Goal: Understand process/instructions: Learn how to perform a task or action

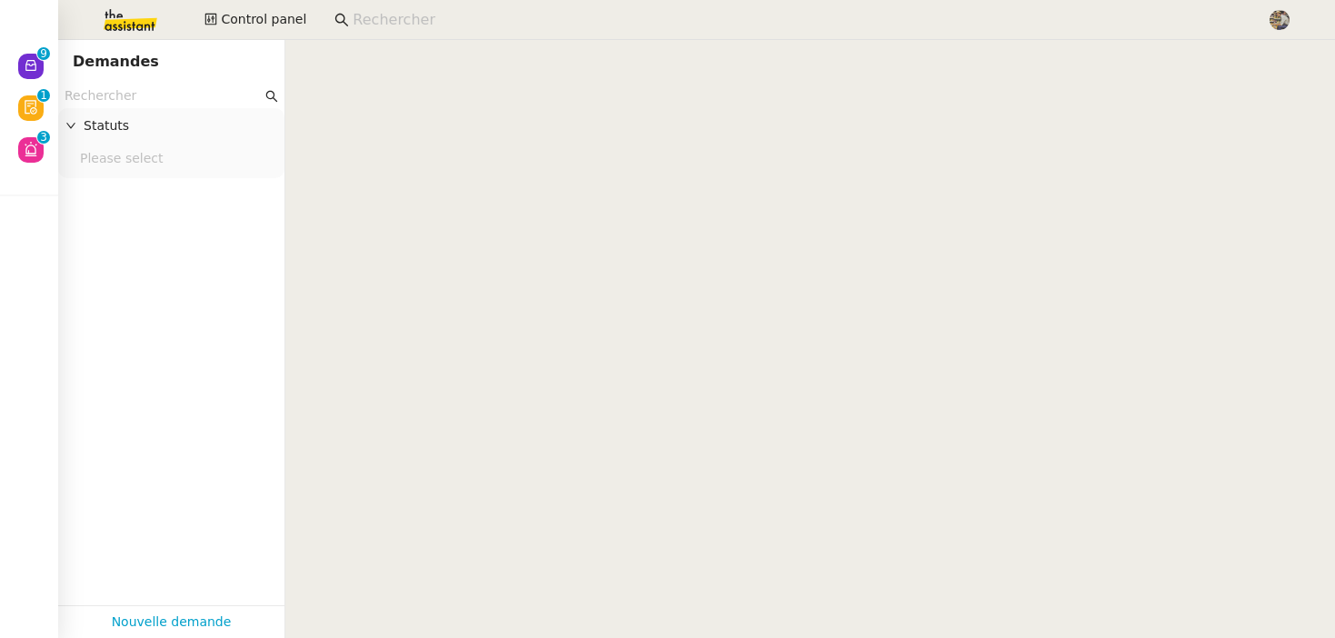
click at [390, 15] on input at bounding box center [801, 20] width 896 height 25
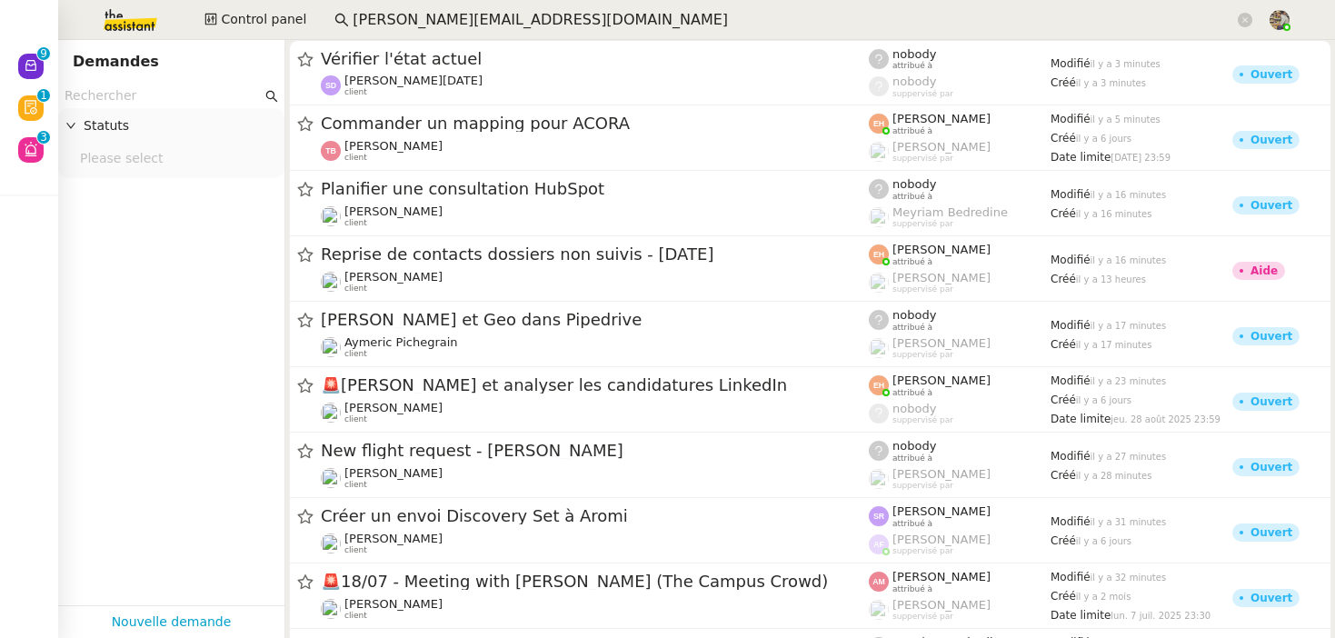
click at [467, 21] on input "[PERSON_NAME][EMAIL_ADDRESS][DOMAIN_NAME]" at bounding box center [794, 20] width 882 height 25
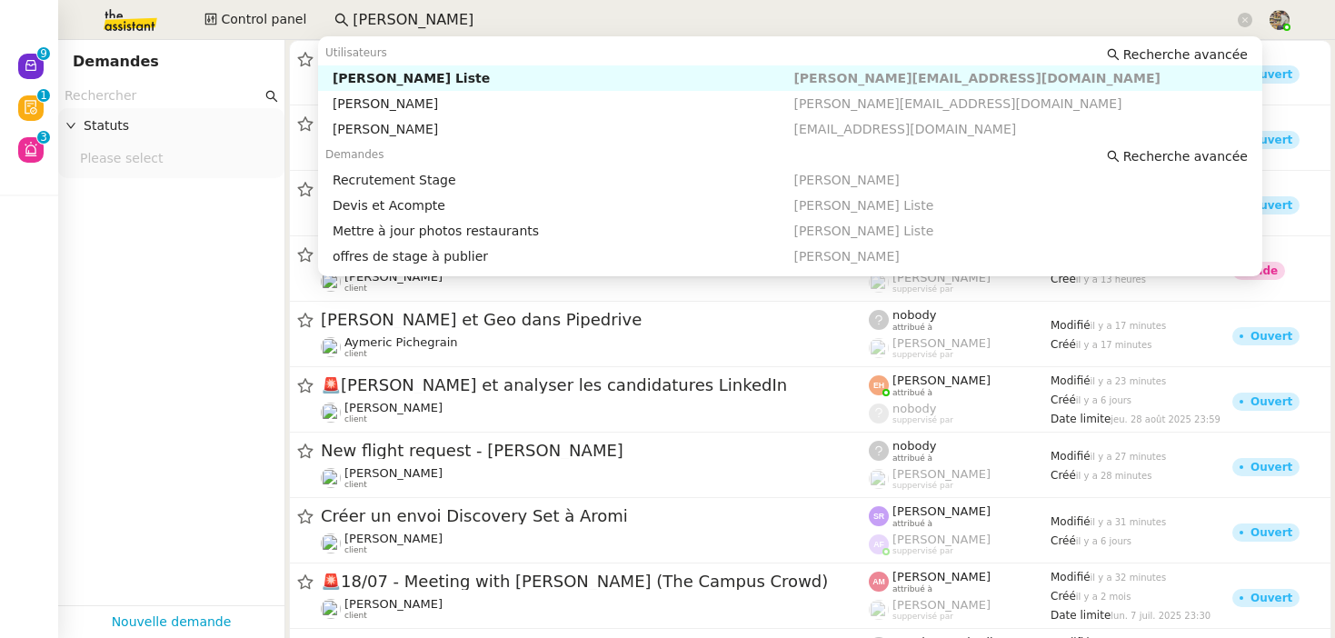
click at [434, 76] on div "[PERSON_NAME] Liste" at bounding box center [564, 78] width 462 height 16
type input "[PERSON_NAME]"
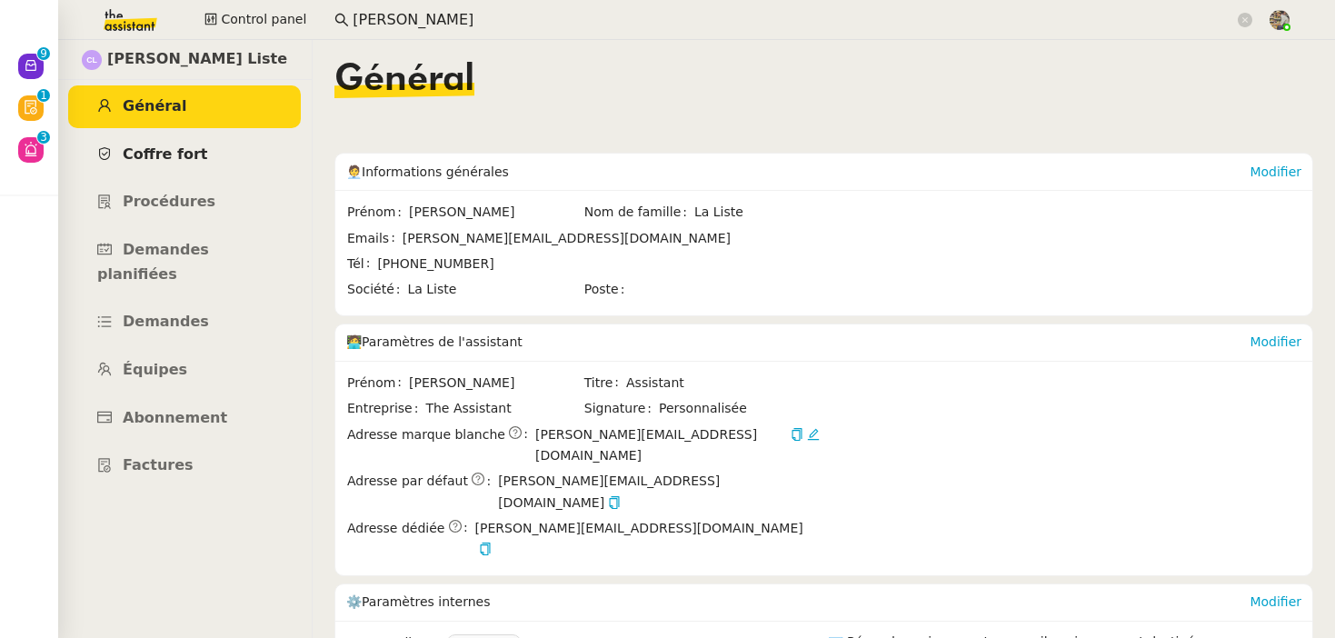
click at [146, 154] on span "Coffre fort" at bounding box center [165, 153] width 85 height 17
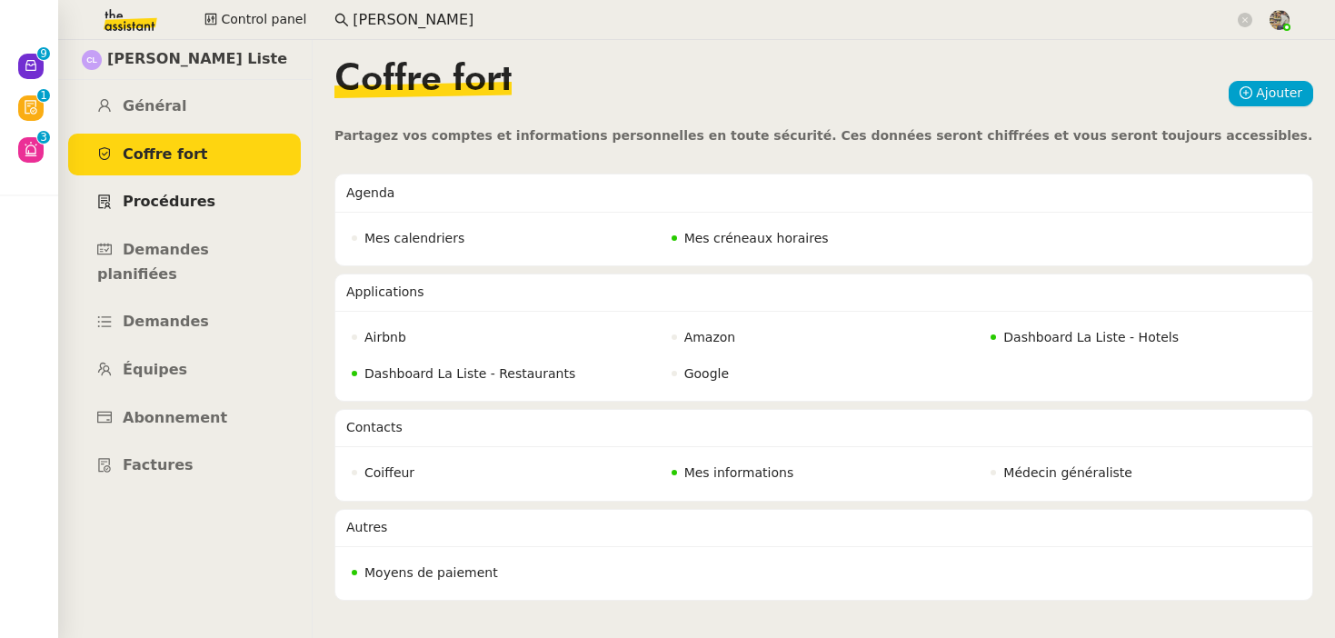
click at [185, 206] on span "Procédures" at bounding box center [169, 201] width 93 height 17
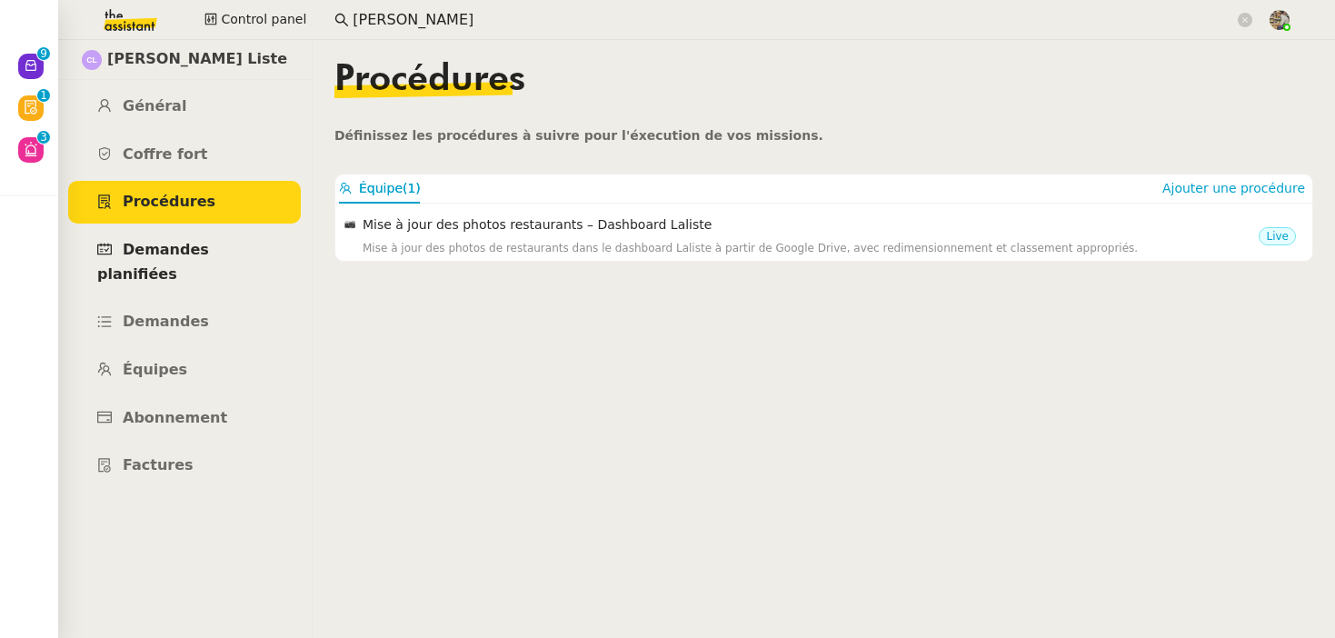
click at [209, 248] on span "Demandes planifiées" at bounding box center [153, 262] width 112 height 42
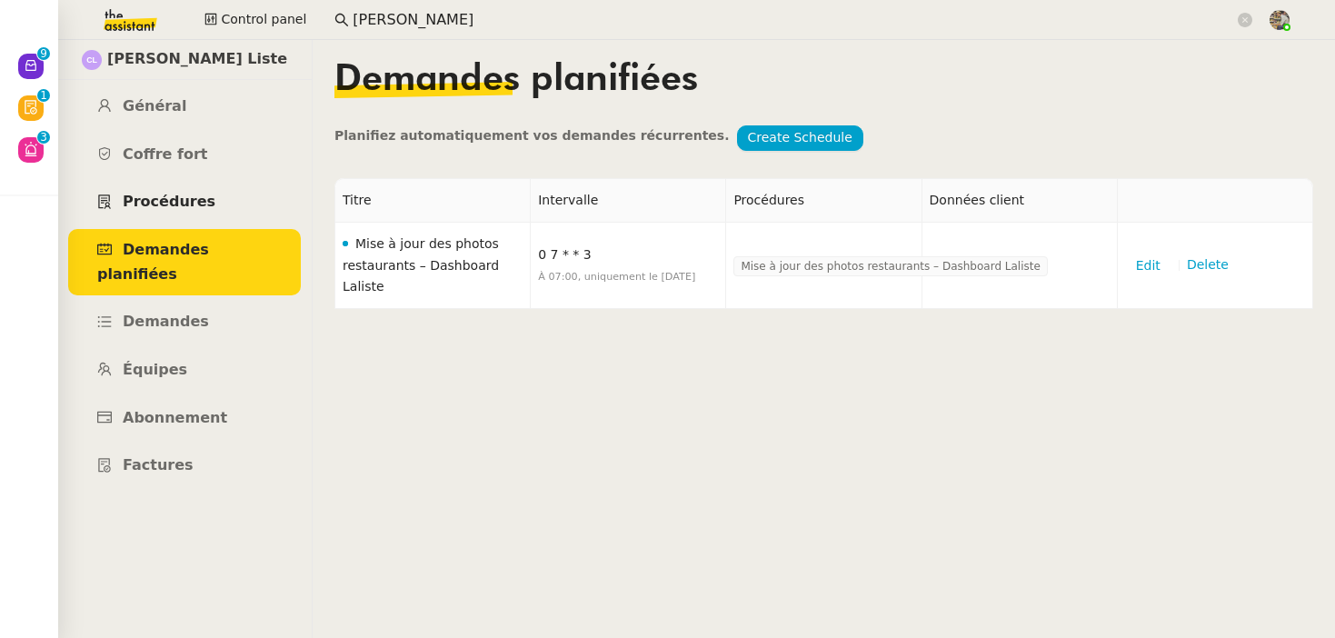
click at [209, 205] on link "Procédures" at bounding box center [184, 202] width 233 height 43
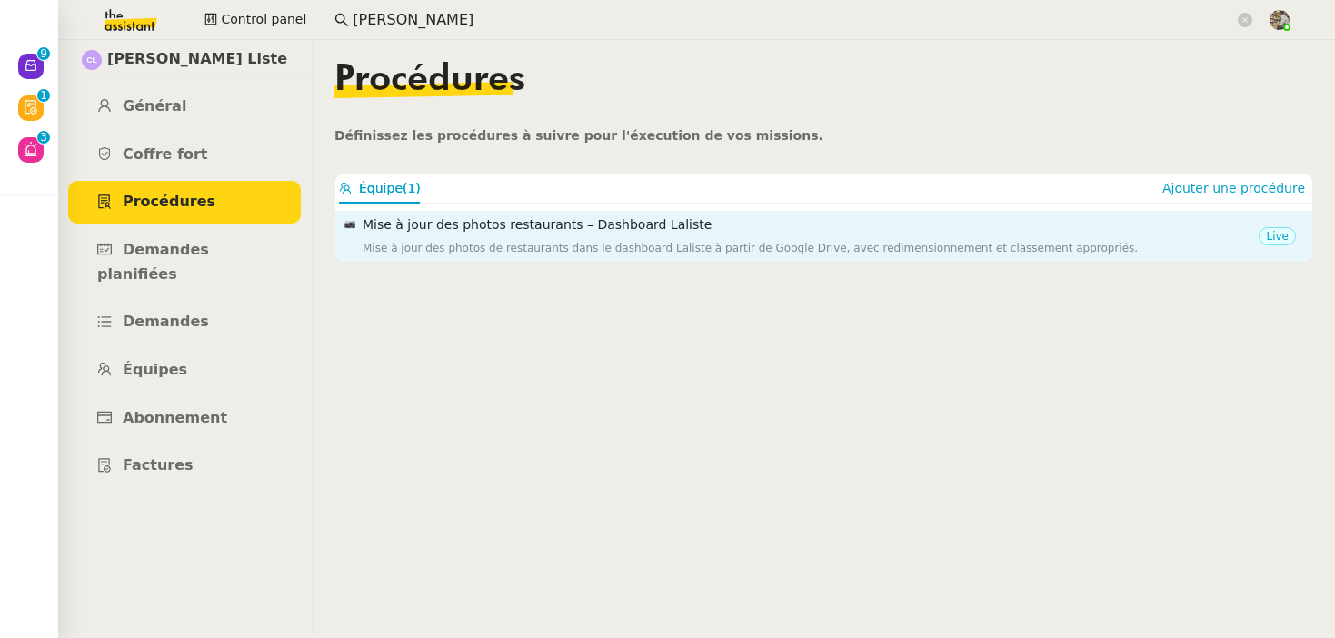
click at [426, 249] on div "Mise à jour des photos de restaurants dans le dashboard Laliste à partir de Goo…" at bounding box center [811, 248] width 896 height 18
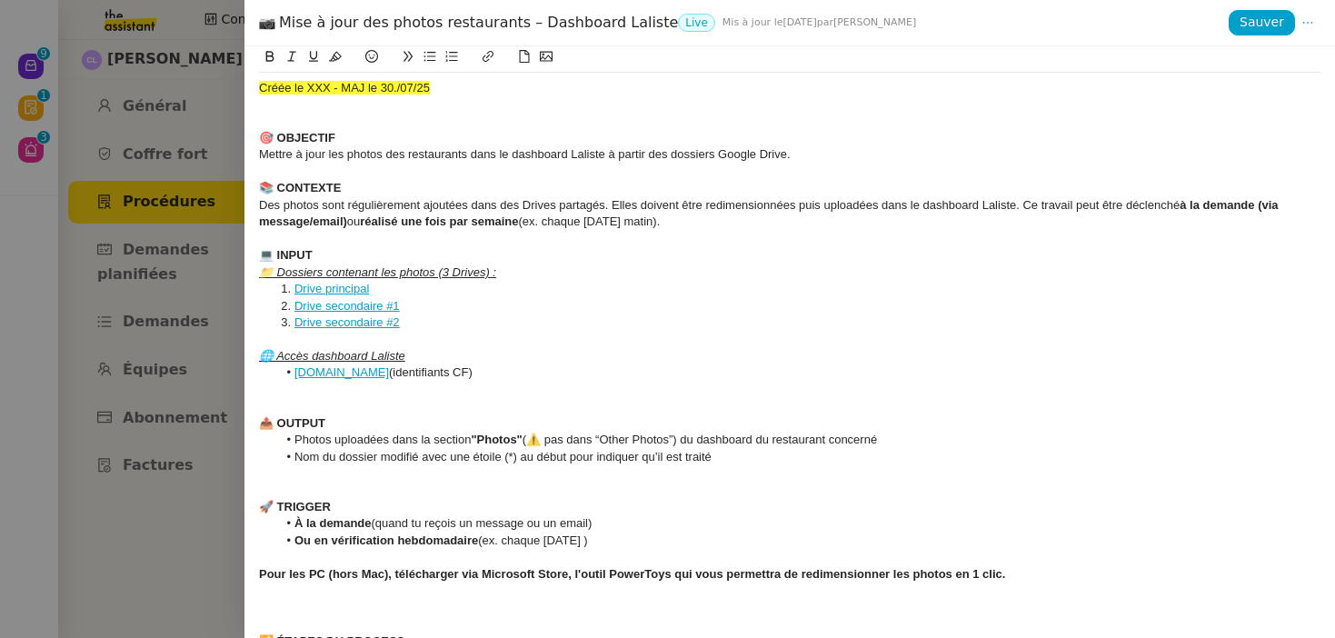
click at [348, 294] on link "Drive principal" at bounding box center [331, 289] width 75 height 14
click at [348, 320] on link "[URL][DOMAIN_NAME]" at bounding box center [286, 323] width 125 height 24
click at [13, 90] on div at bounding box center [667, 319] width 1335 height 638
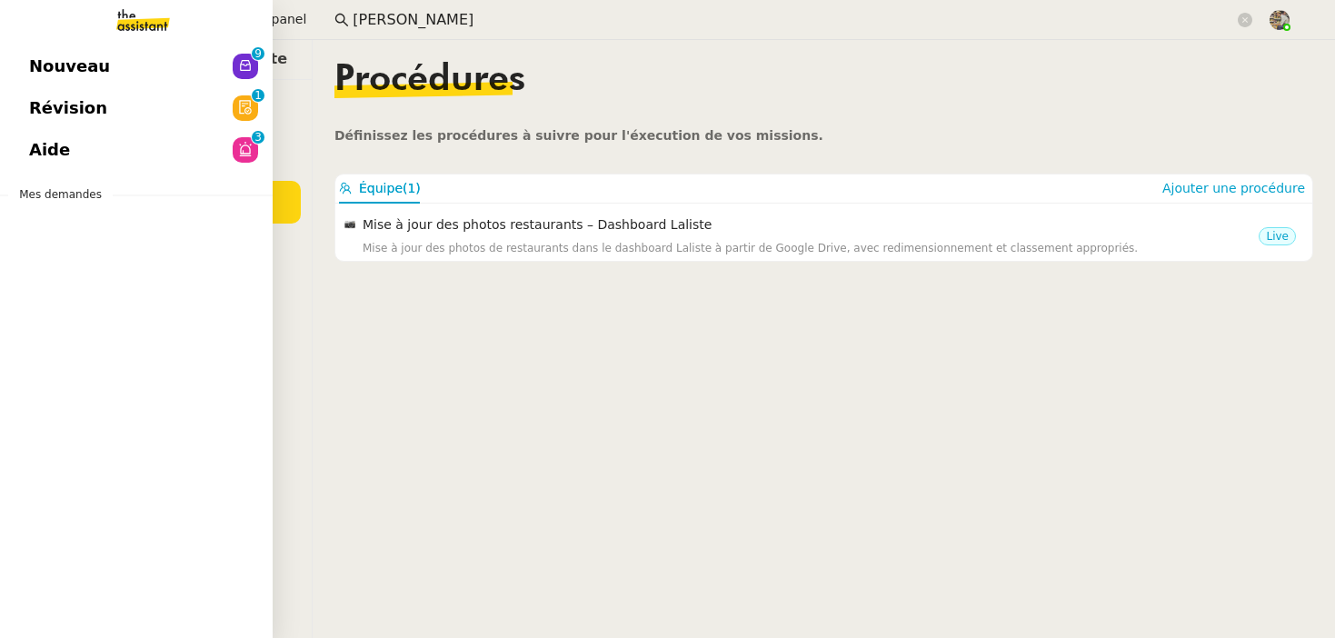
click at [124, 170] on link "Aide 0 1 2 3 4 5 6 7 8 9" at bounding box center [136, 150] width 273 height 42
